Goal: Information Seeking & Learning: Find specific page/section

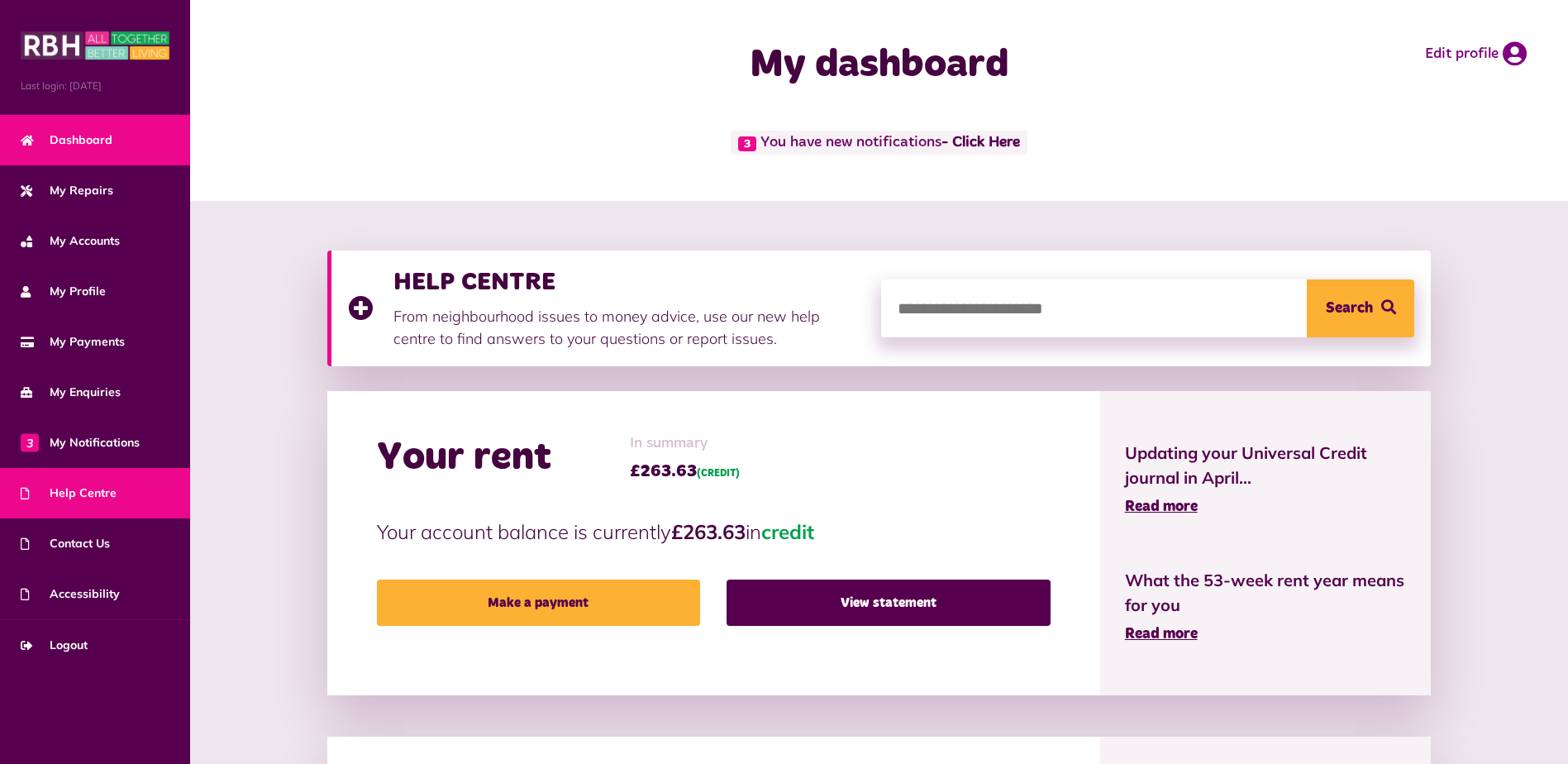
click at [115, 501] on link "Help Centre" at bounding box center [95, 493] width 190 height 50
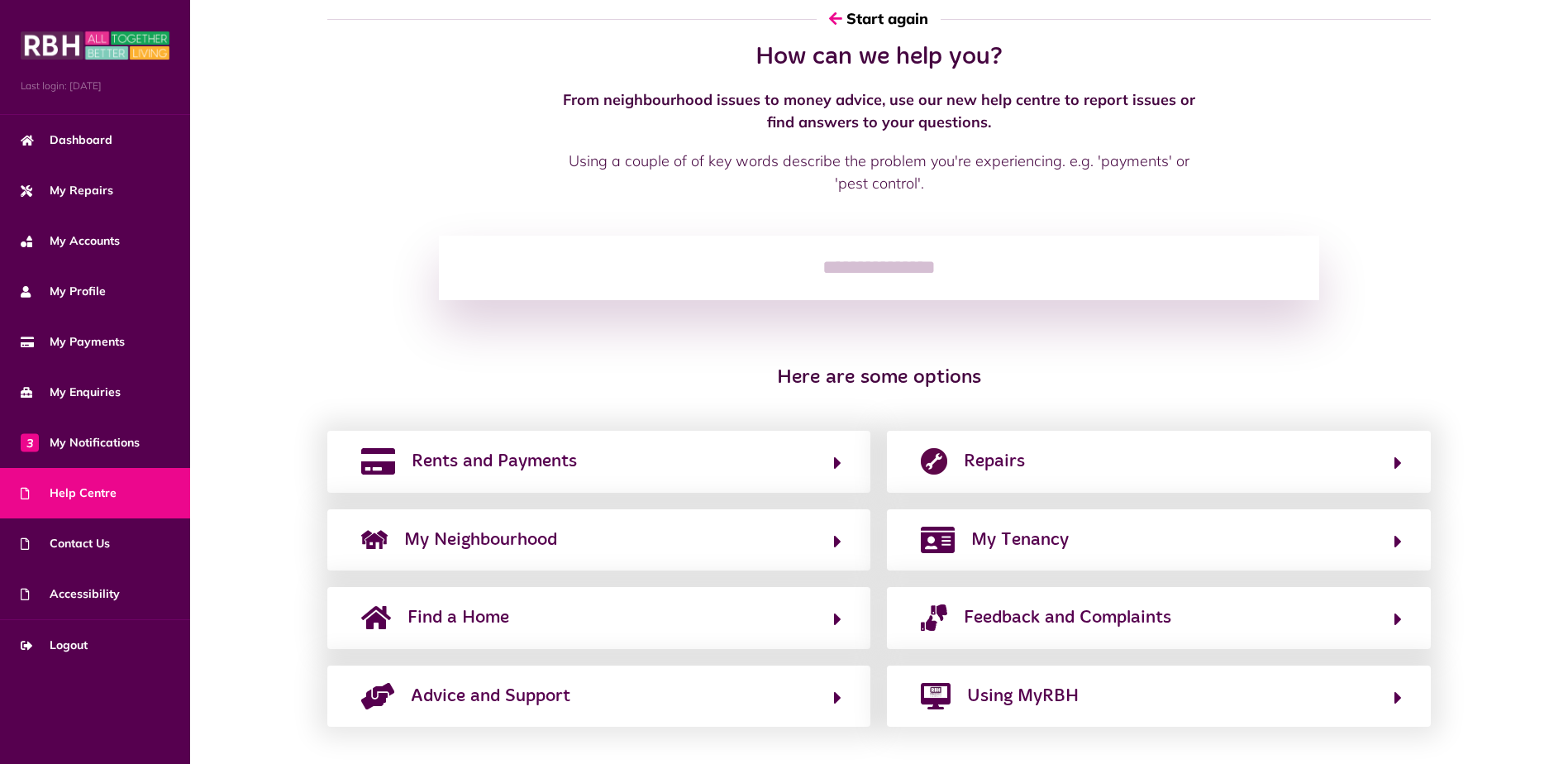
scroll to position [46, 0]
